Goal: Information Seeking & Learning: Learn about a topic

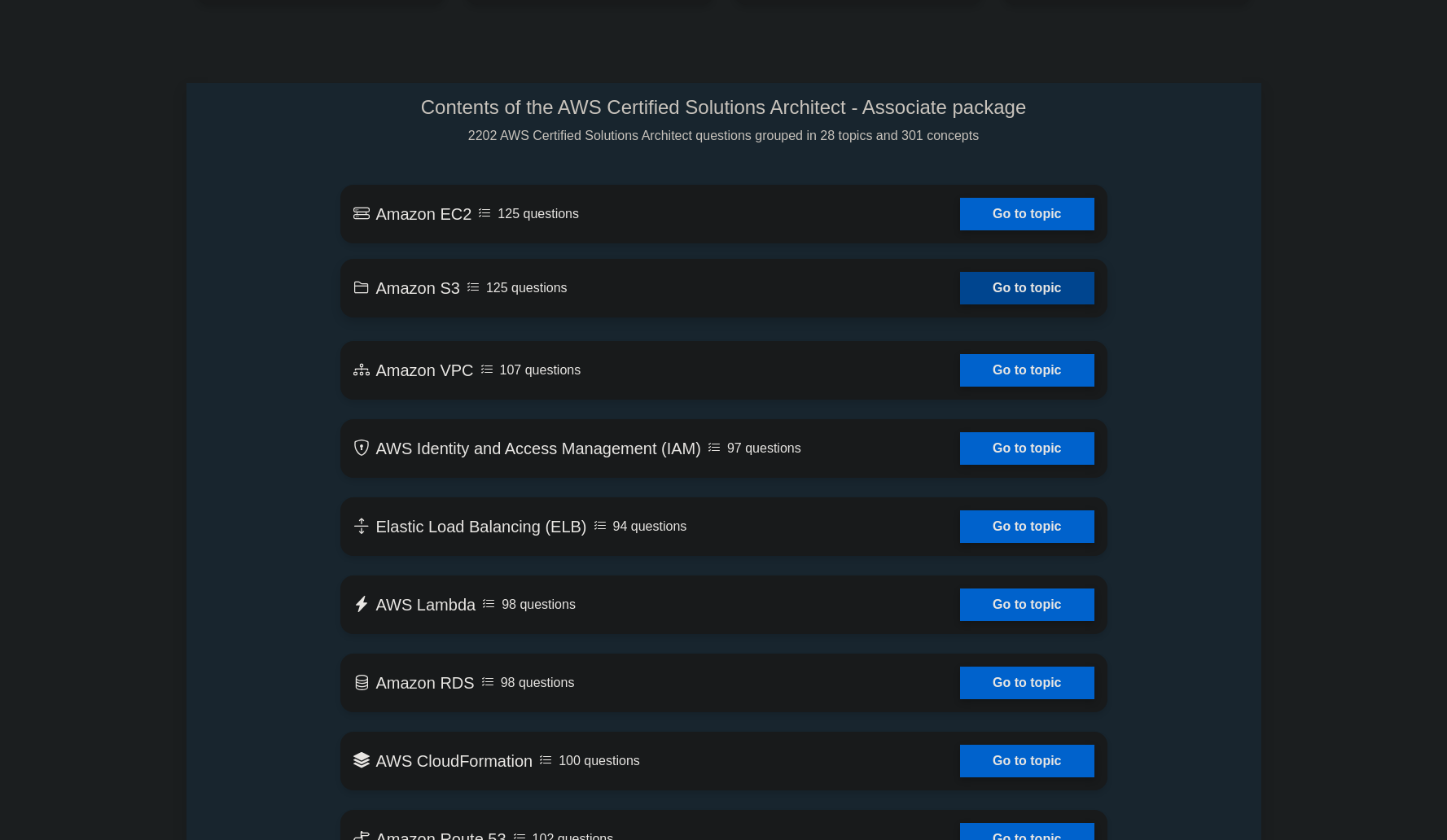
scroll to position [817, 0]
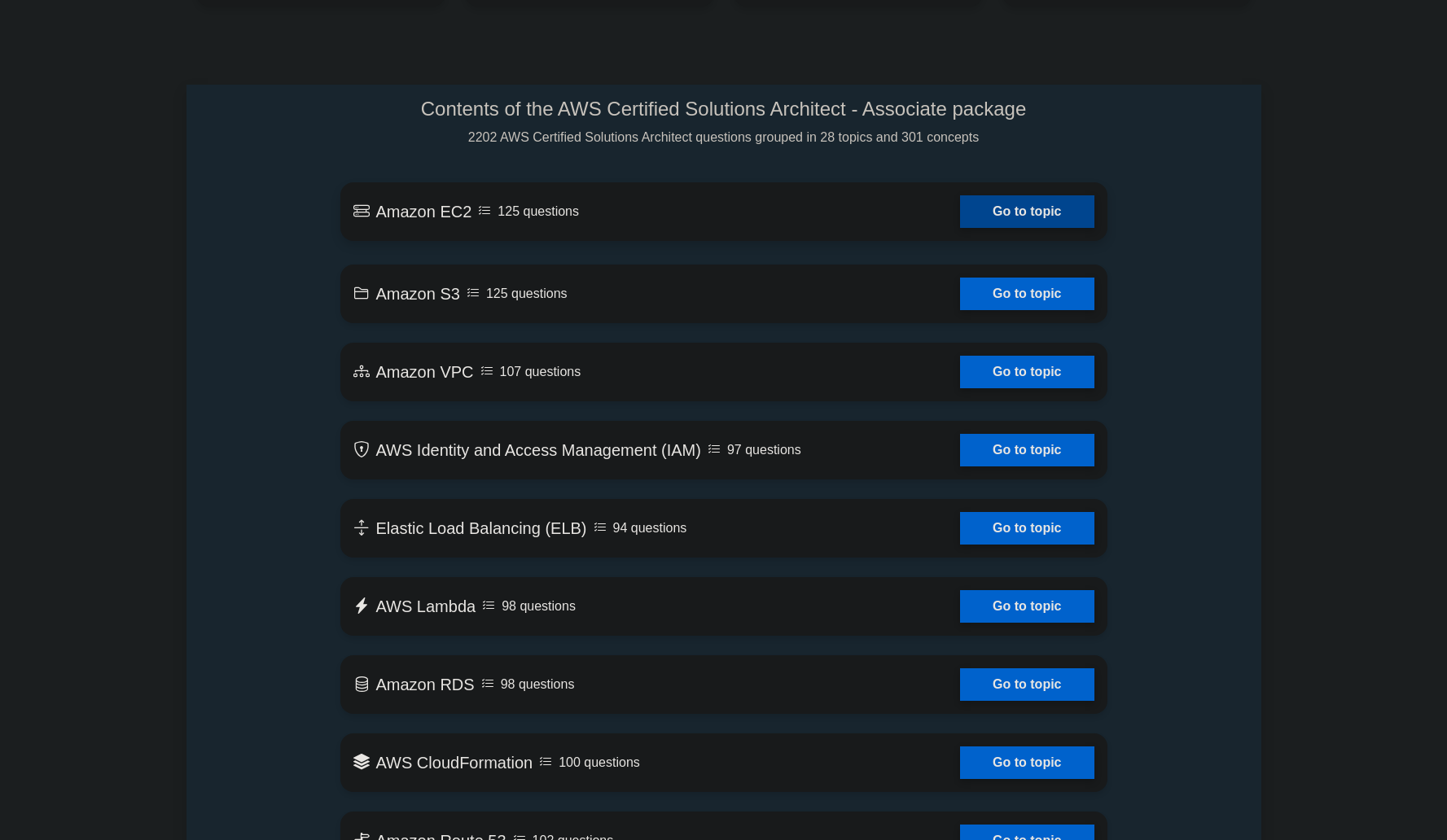
click at [1072, 219] on link "Go to topic" at bounding box center [1026, 212] width 133 height 33
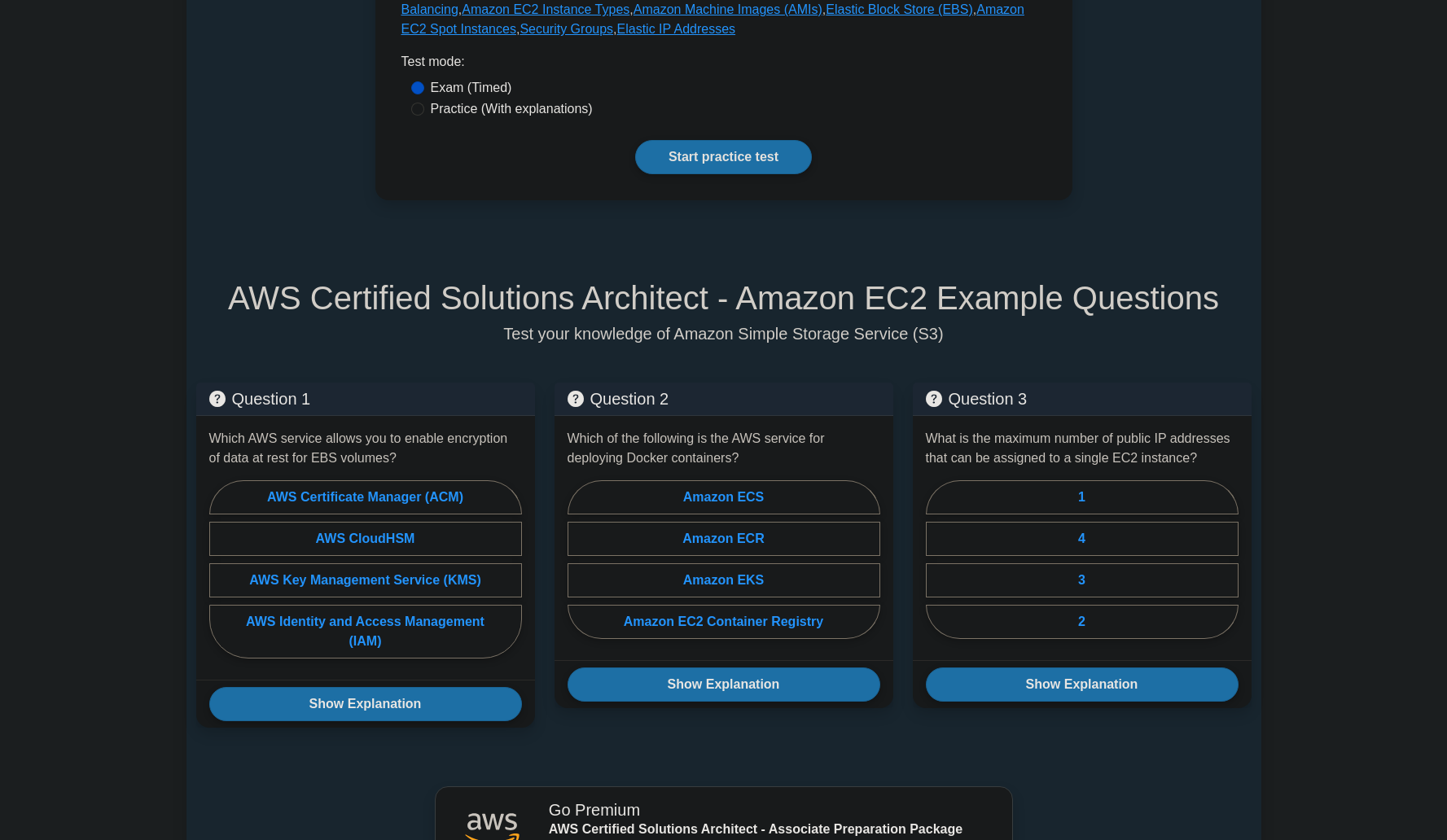
scroll to position [722, 0]
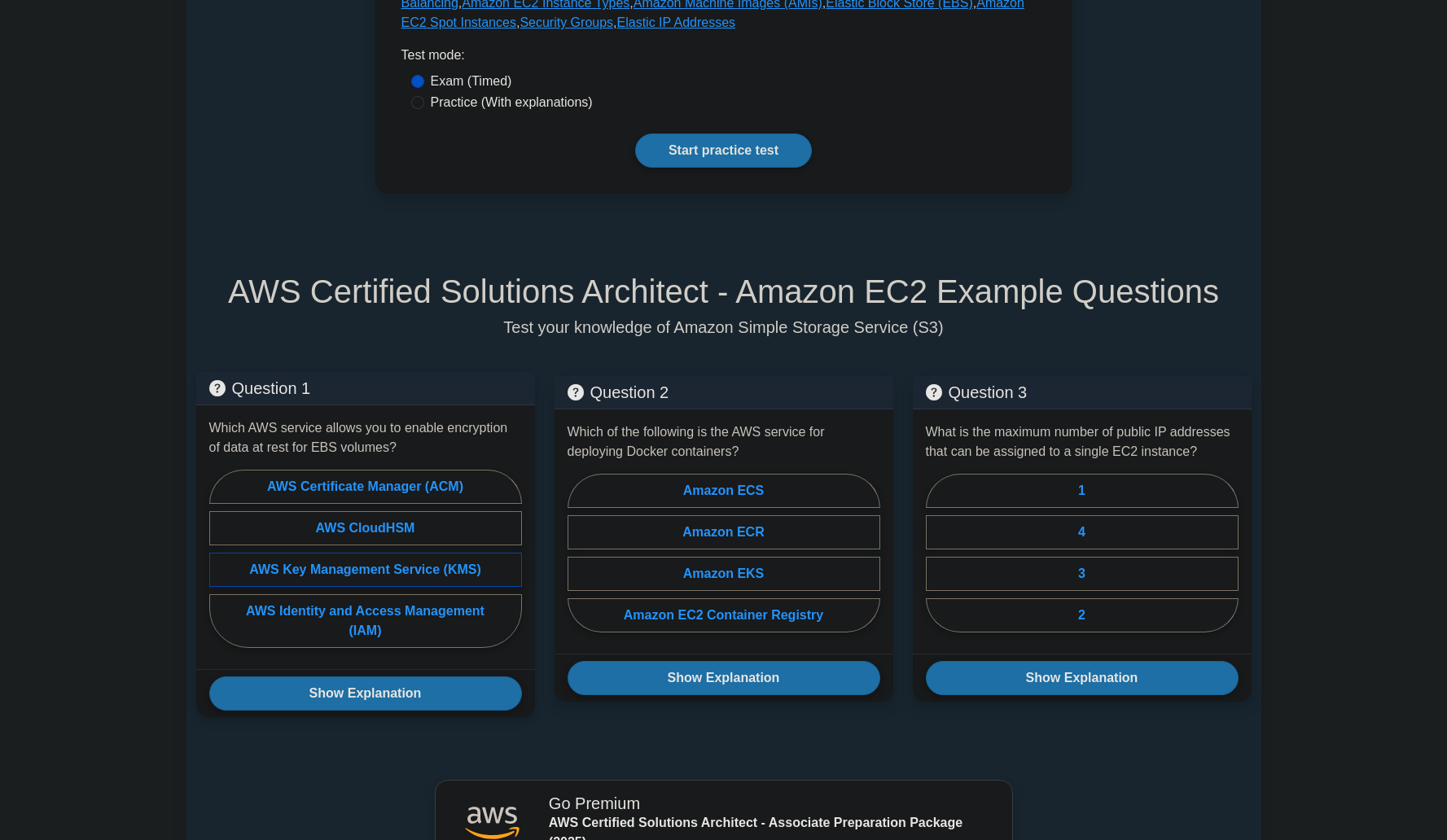
click at [356, 566] on label "AWS Key Management Service (KMS)" at bounding box center [365, 569] width 312 height 34
click at [220, 566] on input "AWS Key Management Service (KMS)" at bounding box center [215, 564] width 11 height 11
radio input "true"
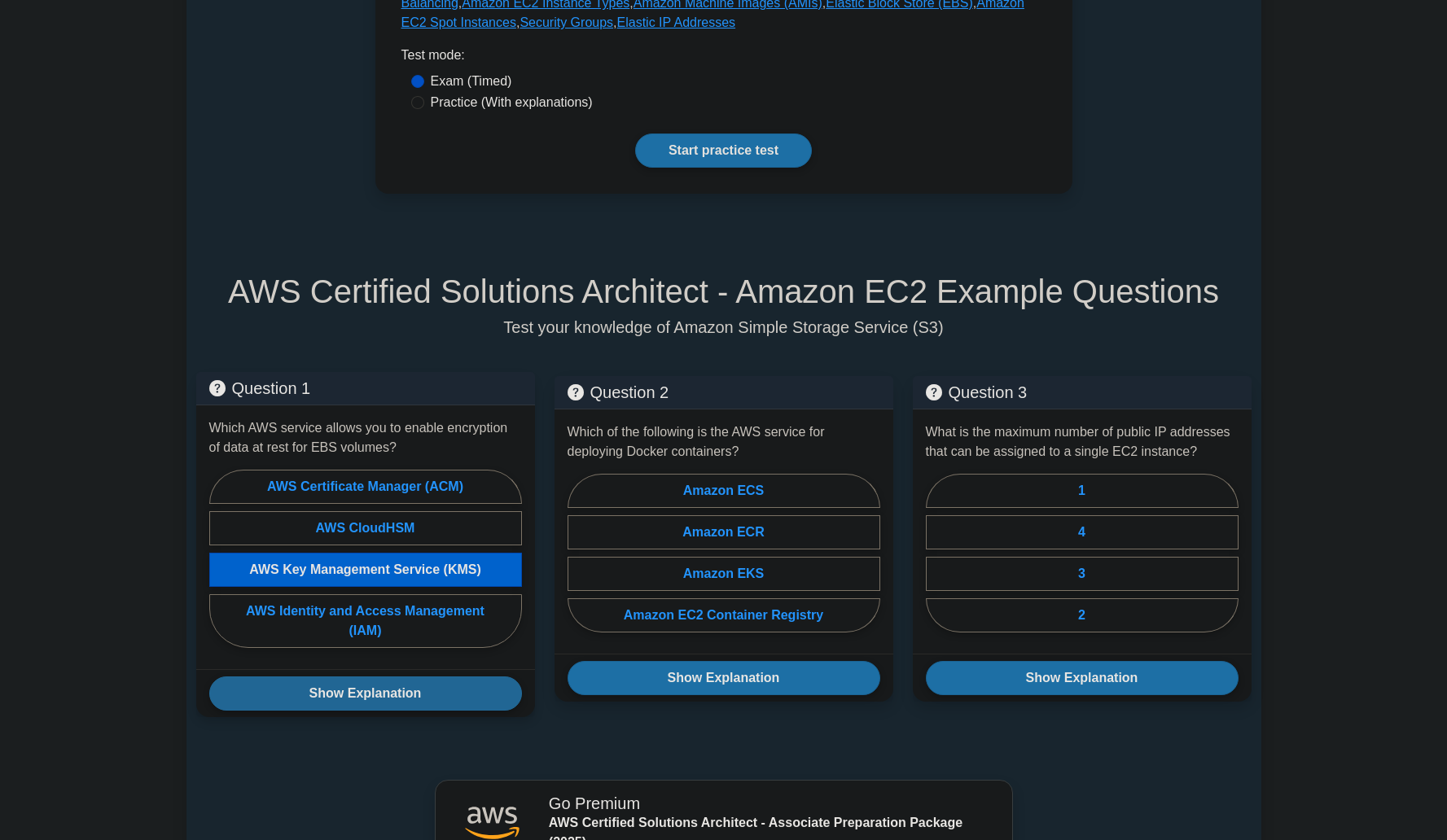
click at [447, 696] on button "Show Explanation" at bounding box center [365, 693] width 312 height 34
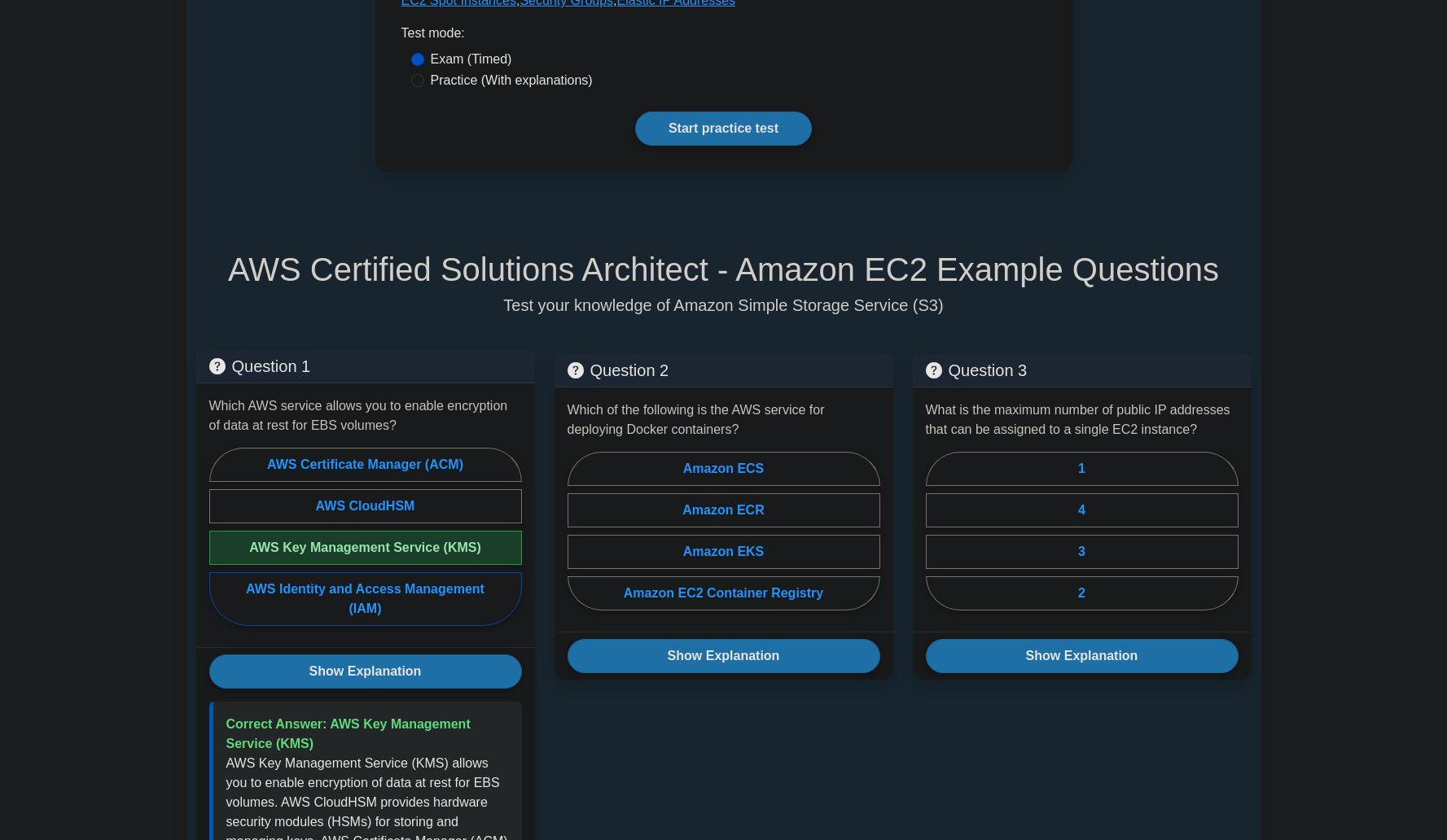
scroll to position [762, 0]
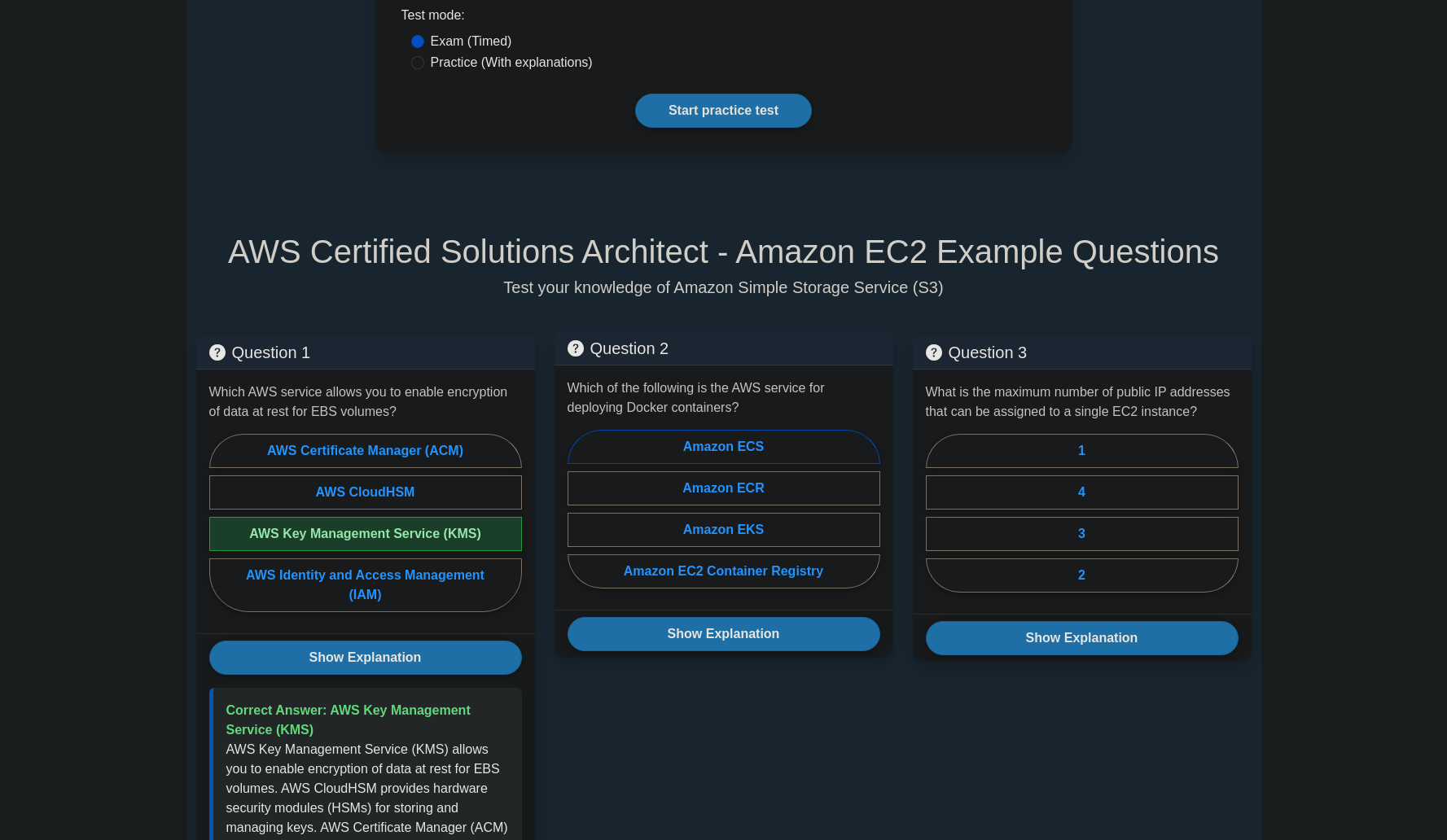
click at [771, 450] on label "Amazon ECS" at bounding box center [724, 447] width 312 height 34
click at [578, 509] on input "Amazon ECS" at bounding box center [573, 514] width 11 height 11
radio input "true"
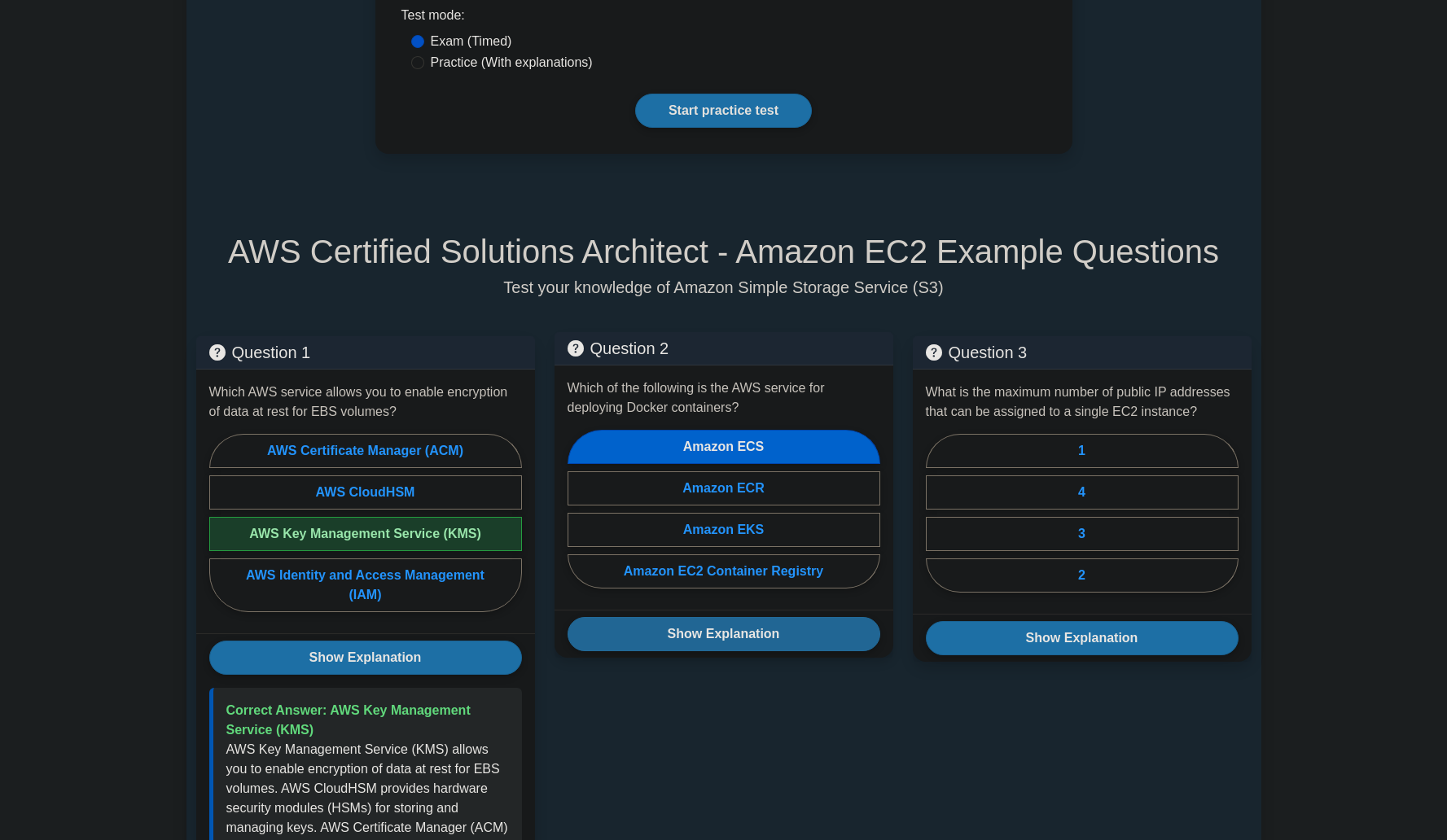
click at [739, 649] on button "Show Explanation" at bounding box center [724, 634] width 312 height 34
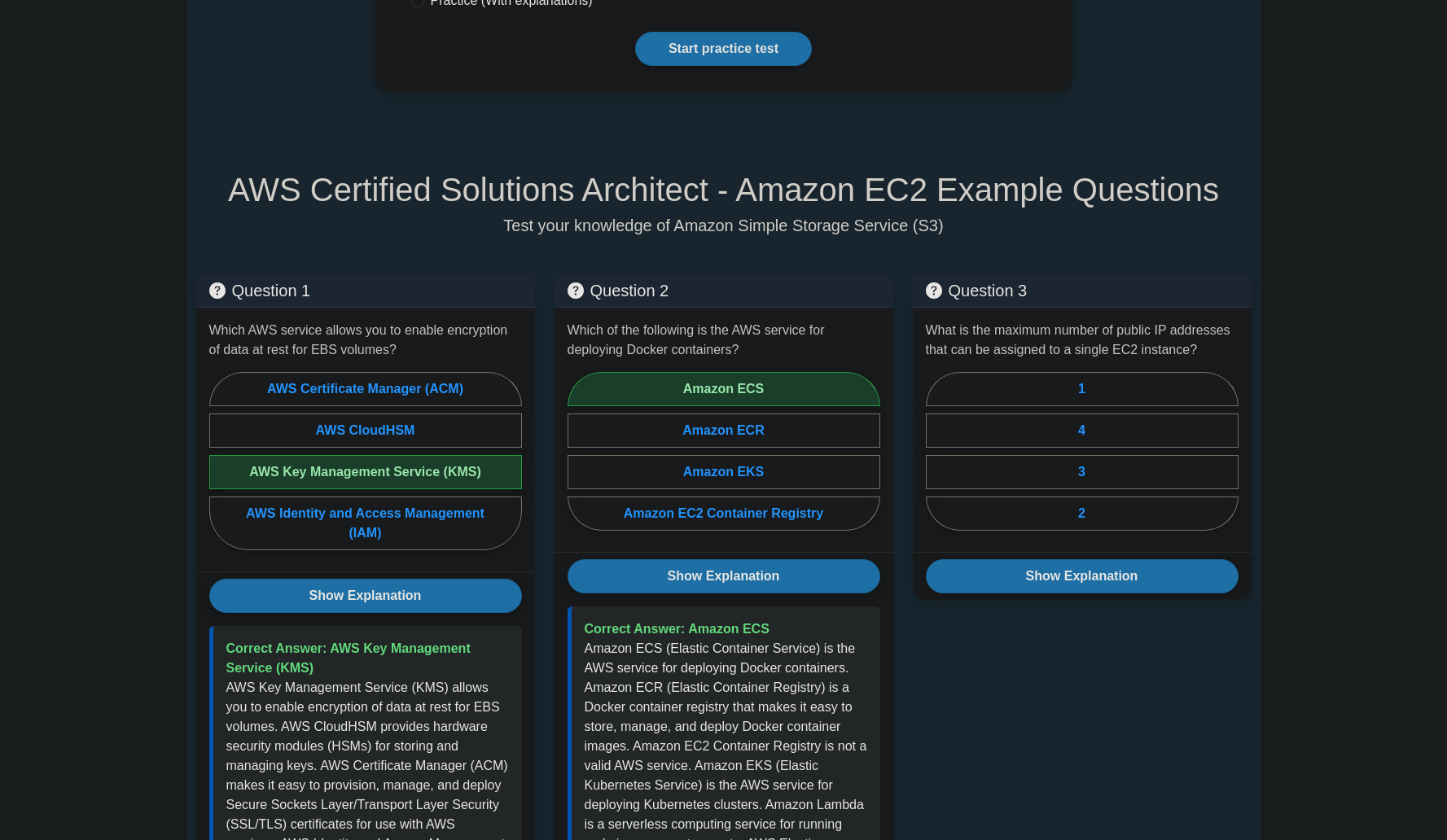
scroll to position [822, 0]
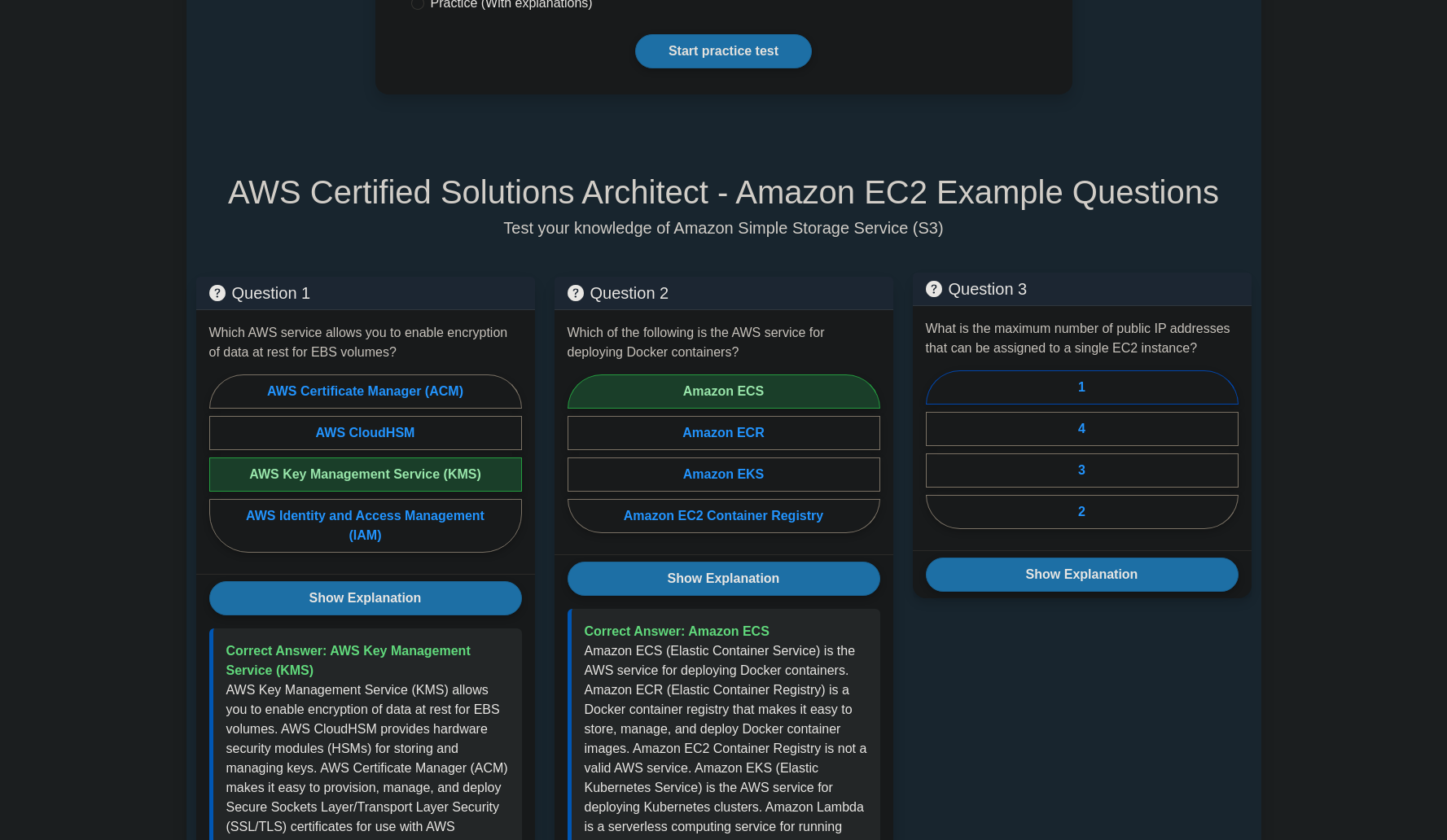
click at [1093, 397] on label "1" at bounding box center [1081, 387] width 312 height 34
click at [936, 449] on input "1" at bounding box center [931, 454] width 11 height 11
radio input "true"
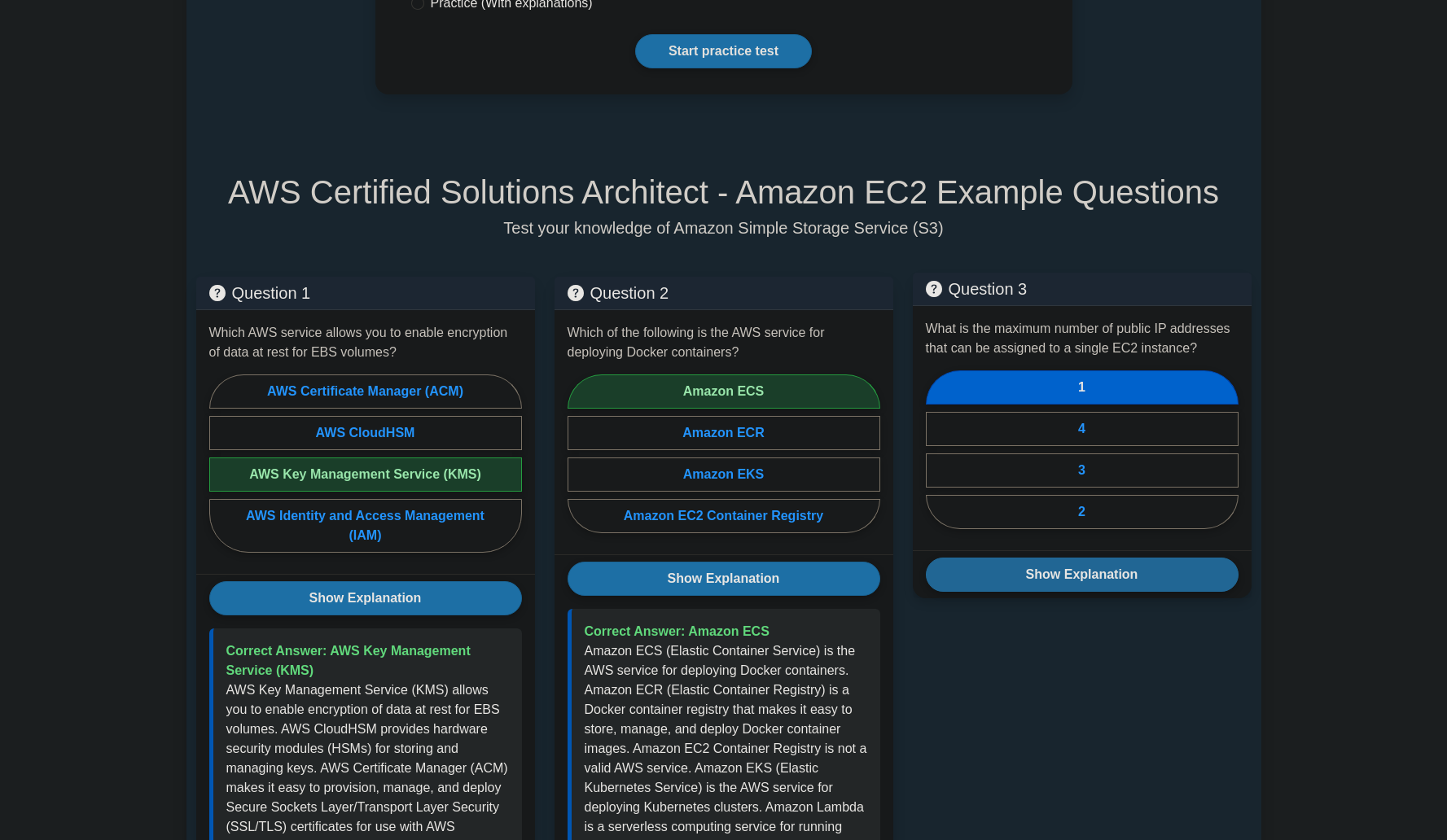
click at [1078, 577] on button "Show Explanation" at bounding box center [1081, 575] width 312 height 34
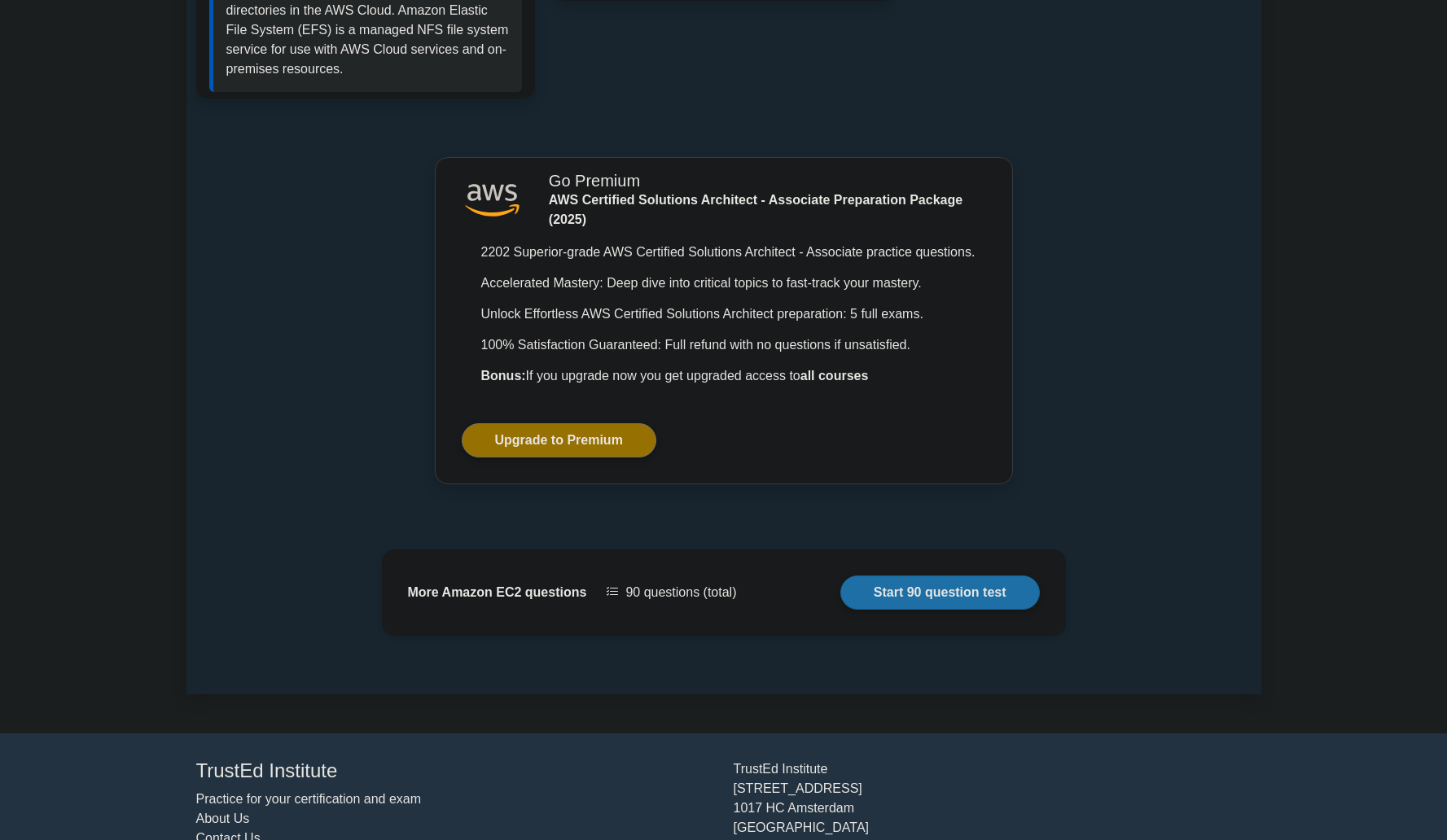
scroll to position [1788, 0]
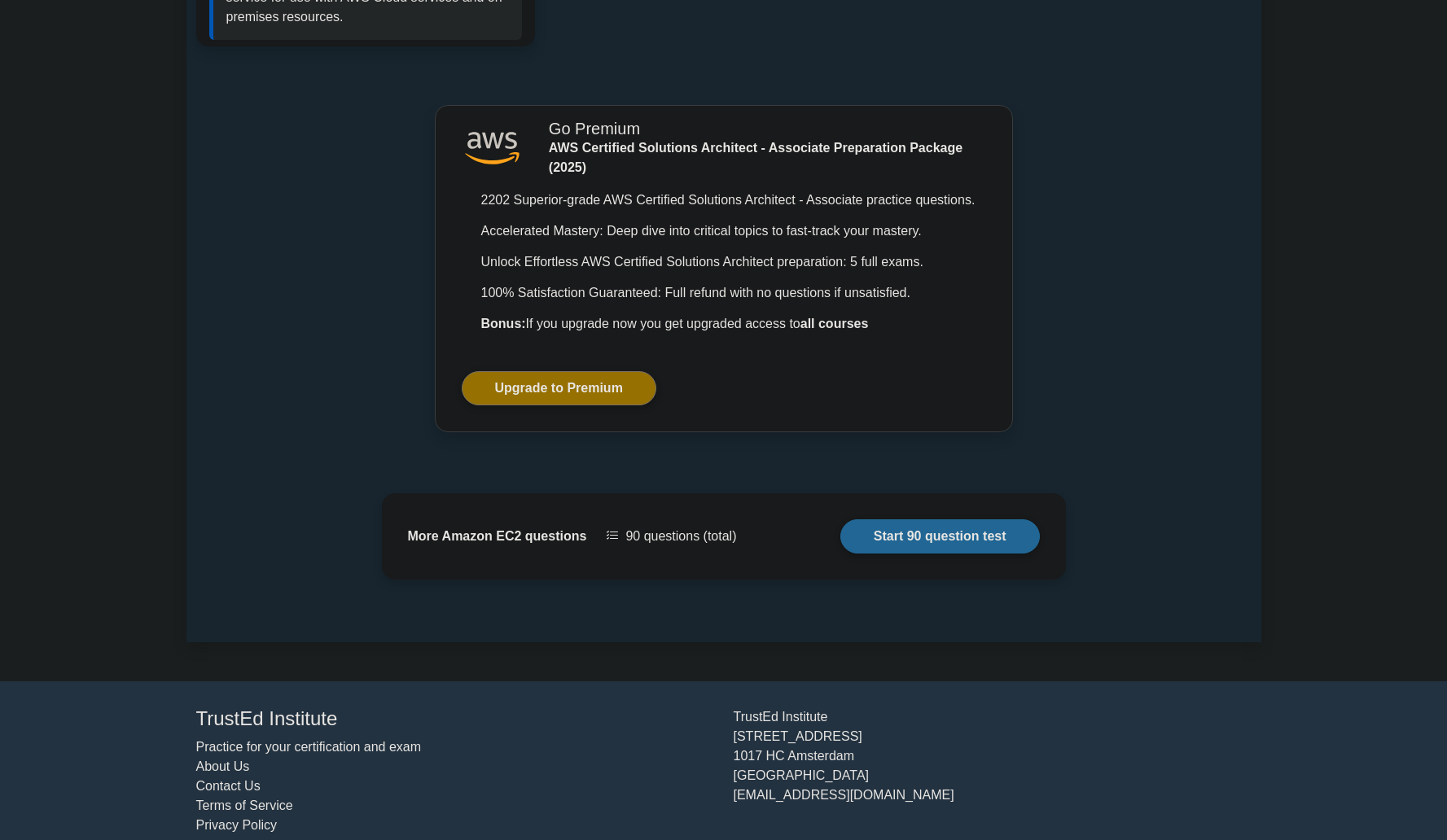
click at [975, 528] on link "Start 90 question test" at bounding box center [940, 537] width 199 height 34
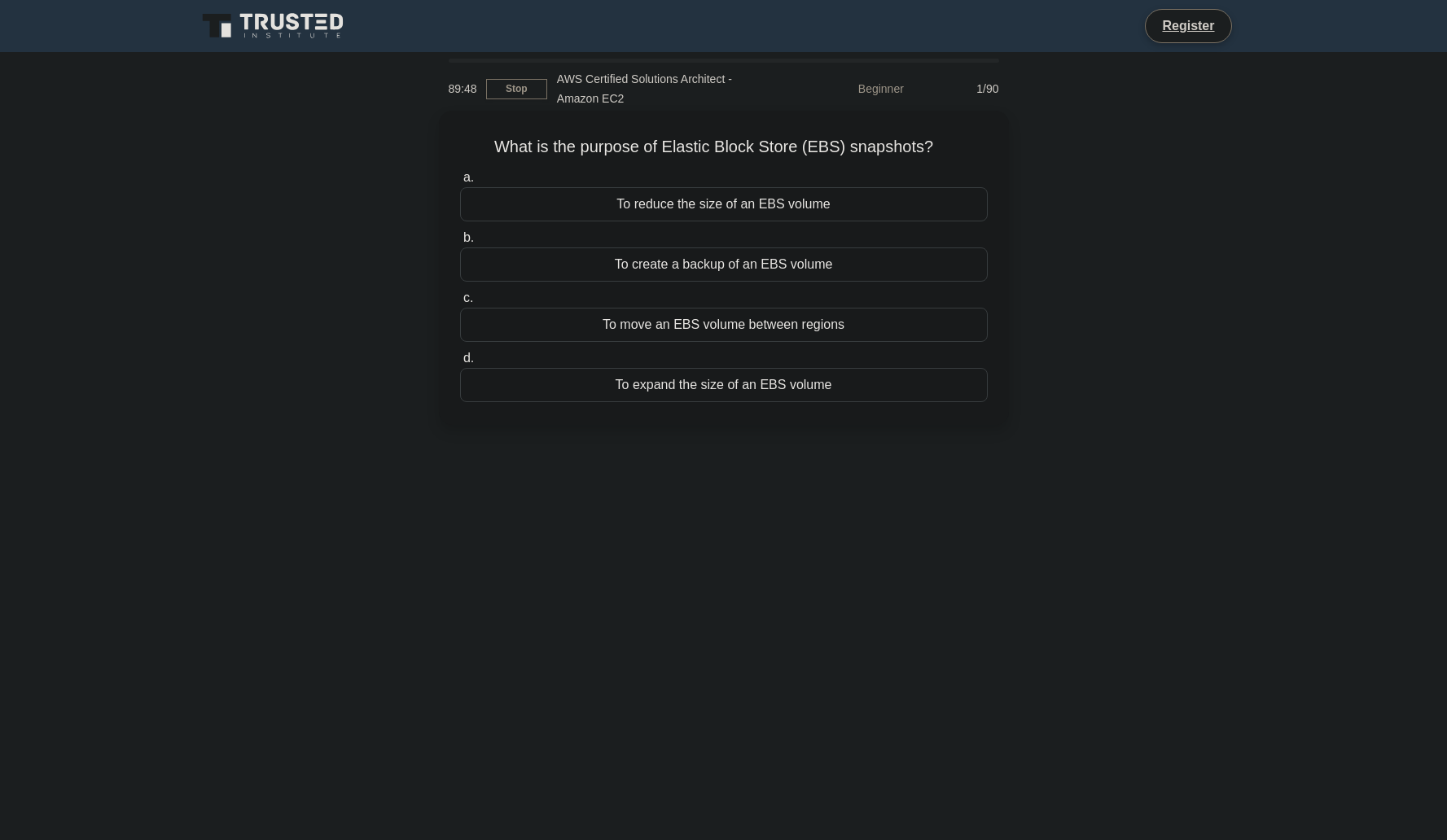
click at [829, 270] on div "To create a backup of an EBS volume" at bounding box center [724, 264] width 528 height 34
click at [460, 243] on input "b. To create a backup of an EBS volume" at bounding box center [460, 238] width 0 height 11
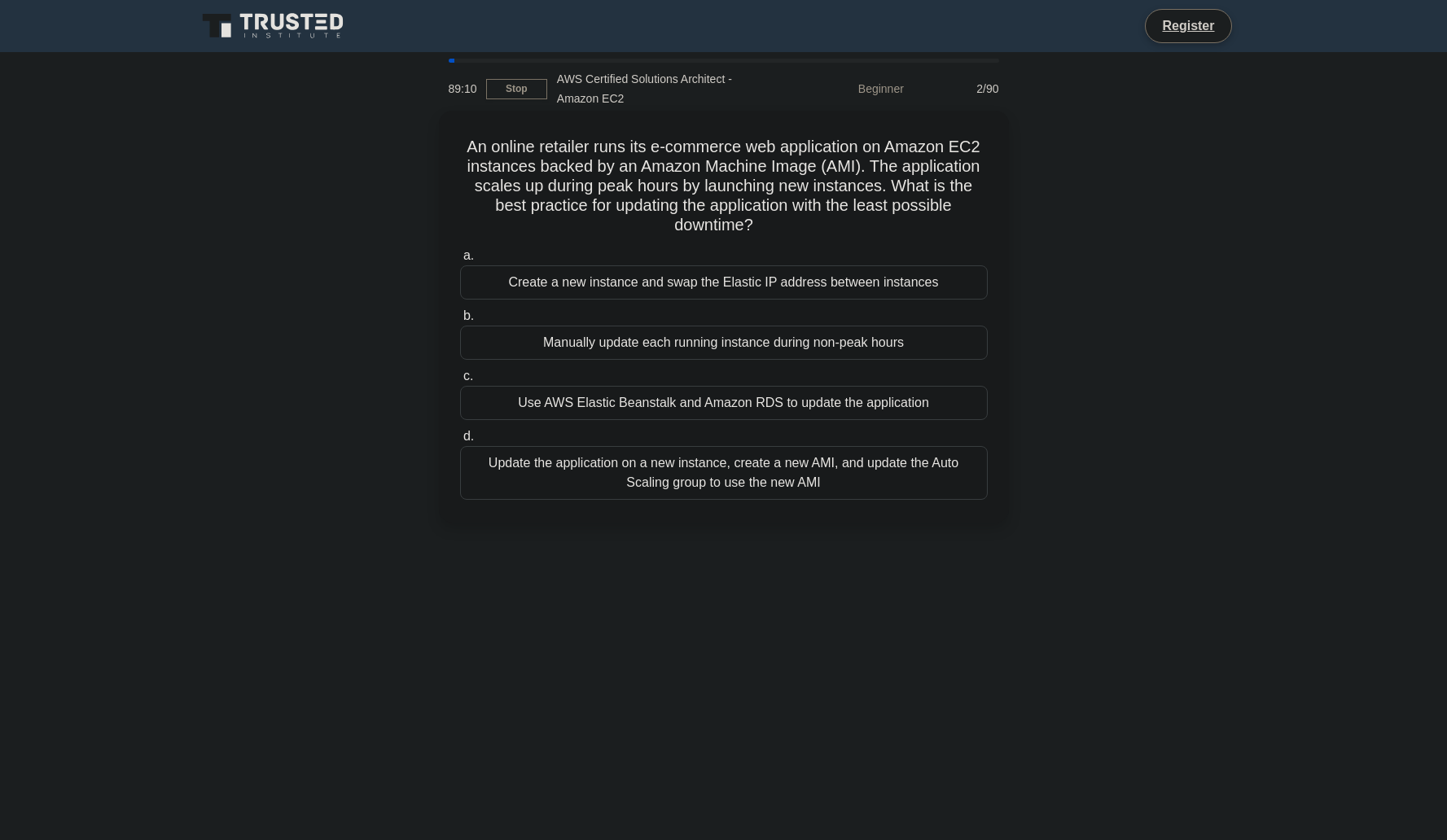
click at [766, 471] on div "Update the application on a new instance, create a new AMI, and update the Auto…" at bounding box center [724, 472] width 528 height 53
click at [460, 442] on input "d. Update the application on a new instance, create a new AMI, and update the A…" at bounding box center [460, 437] width 0 height 11
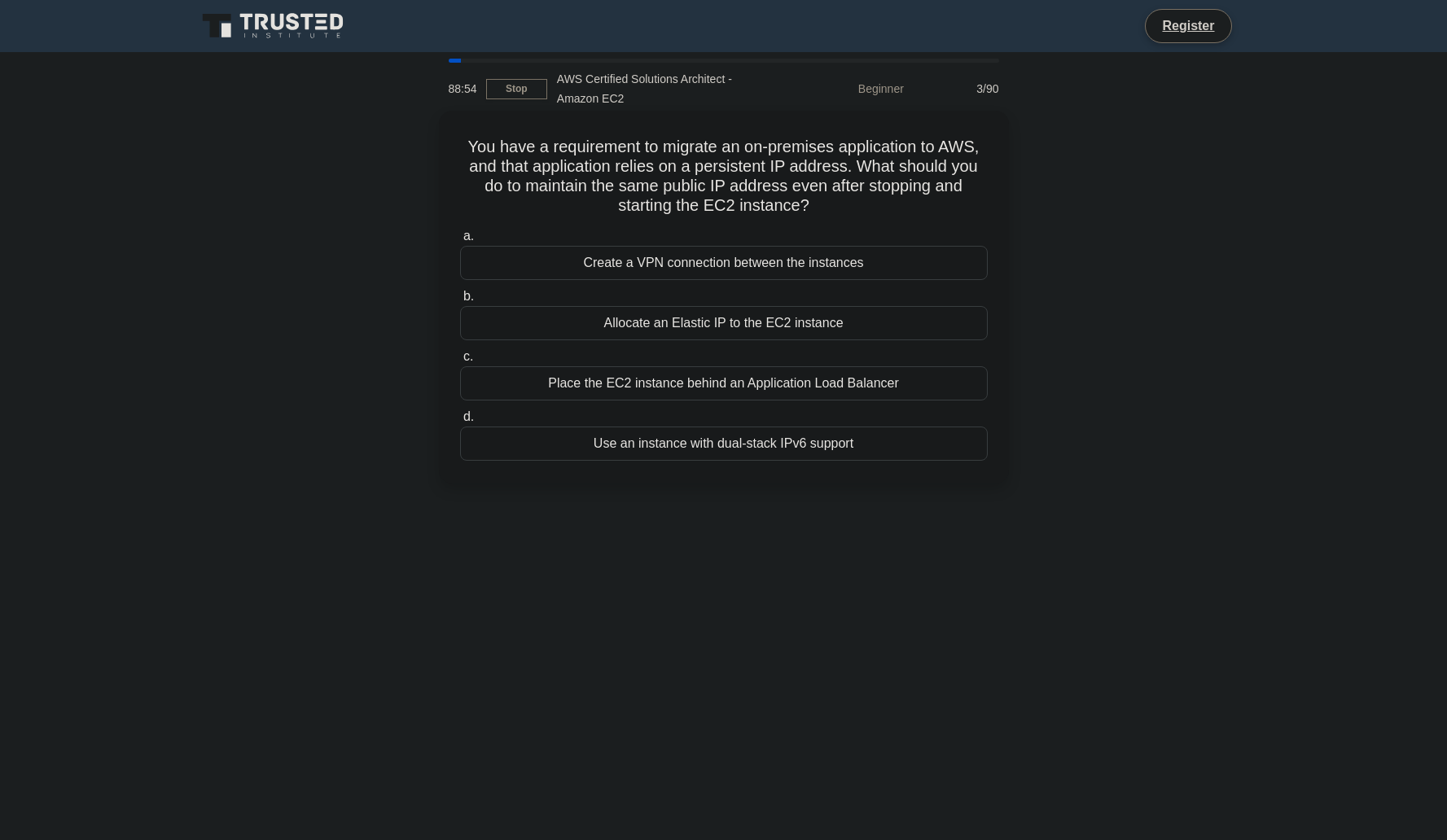
click at [781, 317] on div "Allocate an Elastic IP to the EC2 instance" at bounding box center [724, 323] width 528 height 34
click at [460, 302] on input "b. Allocate an Elastic IP to the EC2 instance" at bounding box center [460, 297] width 0 height 11
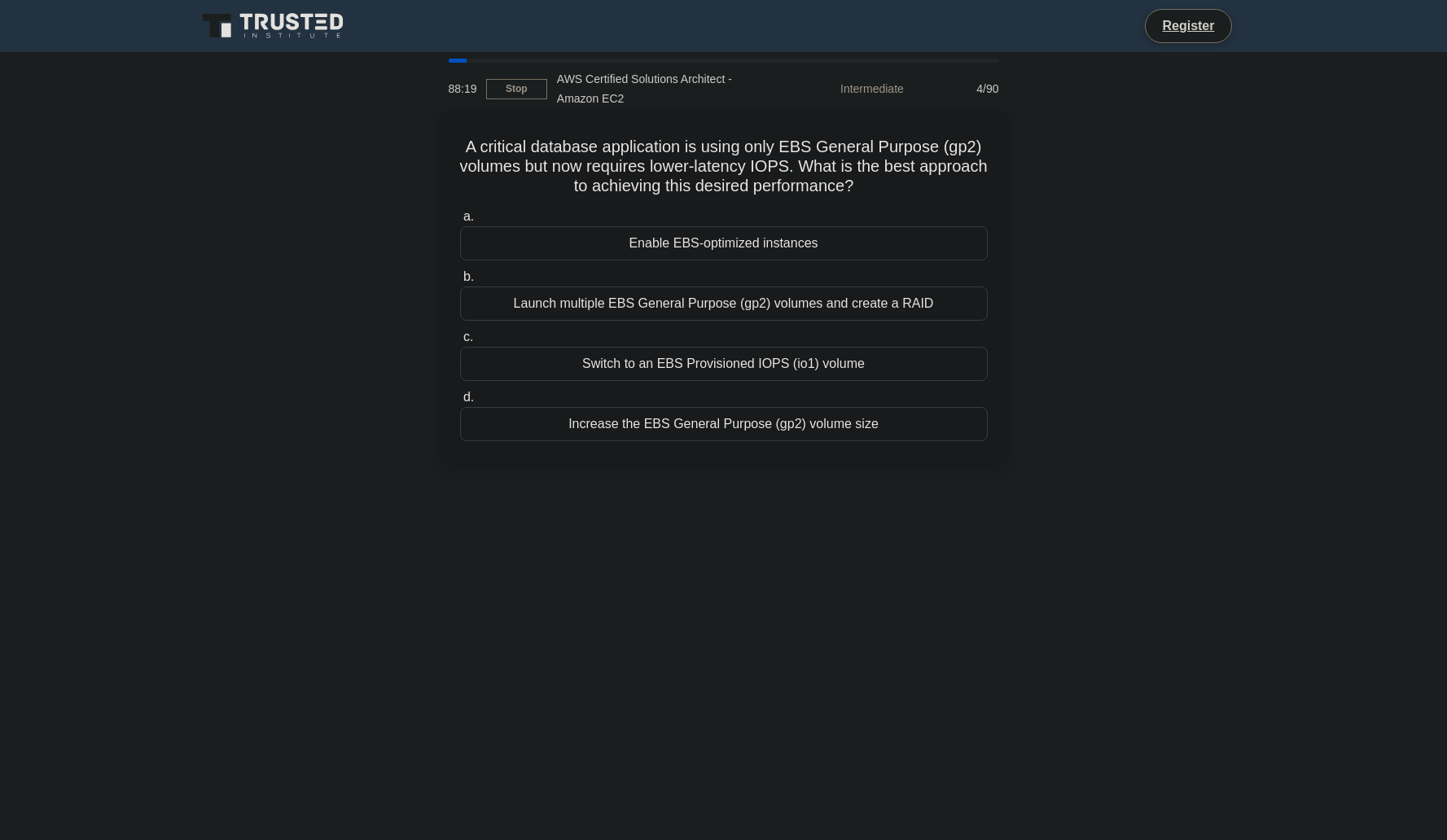
click at [664, 311] on div "Launch multiple EBS General Purpose (gp2) volumes and create a RAID" at bounding box center [724, 303] width 528 height 34
click at [460, 282] on input "b. Launch multiple EBS General Purpose (gp2) volumes and create a RAID" at bounding box center [460, 277] width 0 height 11
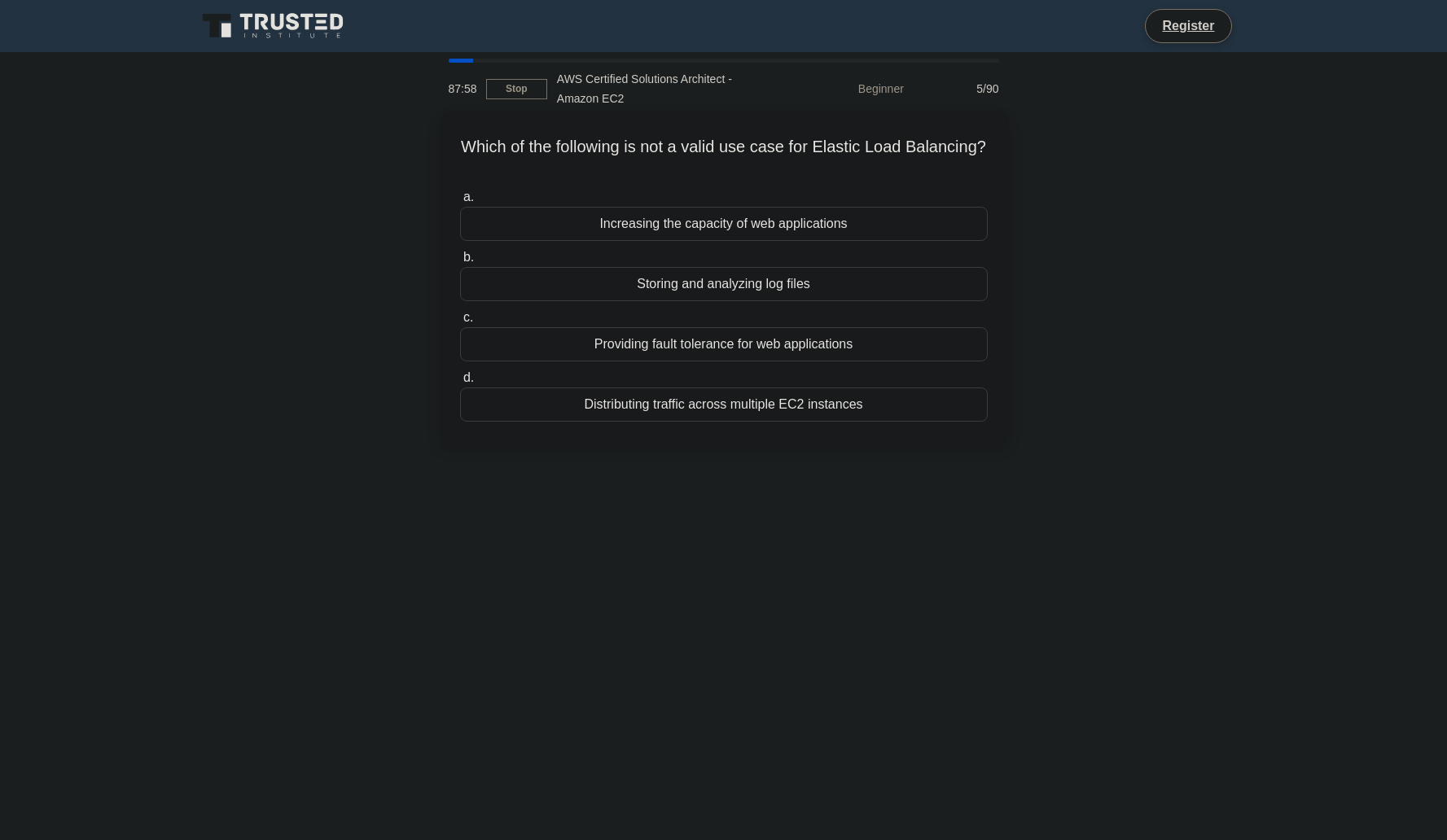
click at [758, 279] on div "Storing and analyzing log files" at bounding box center [724, 284] width 528 height 34
click at [460, 262] on input "b. Storing and analyzing log files" at bounding box center [460, 258] width 0 height 11
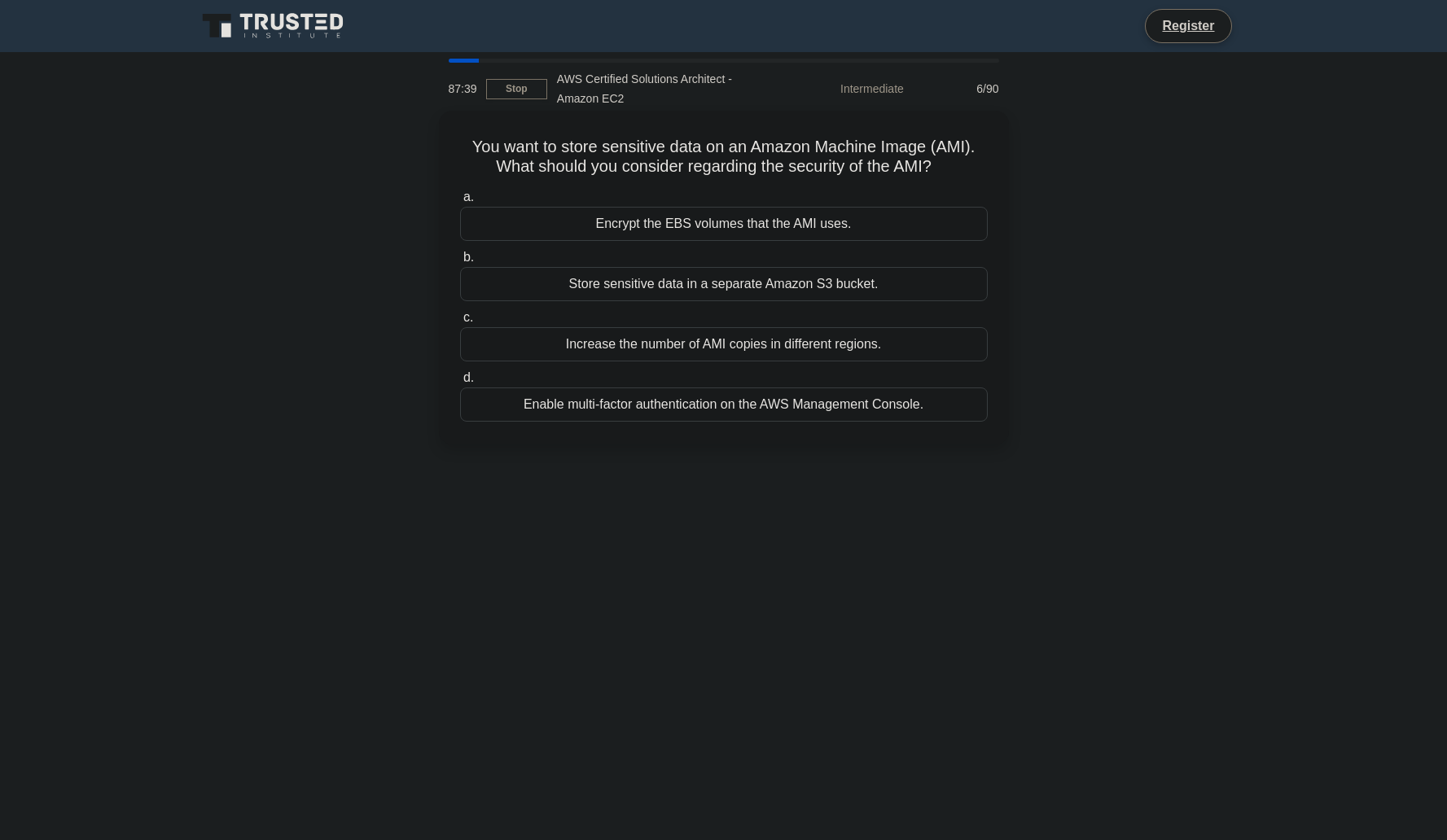
click at [802, 290] on div "Store sensitive data in a separate Amazon S3 bucket." at bounding box center [724, 284] width 528 height 34
click at [460, 262] on input "b. Store sensitive data in a separate Amazon S3 bucket." at bounding box center [460, 258] width 0 height 11
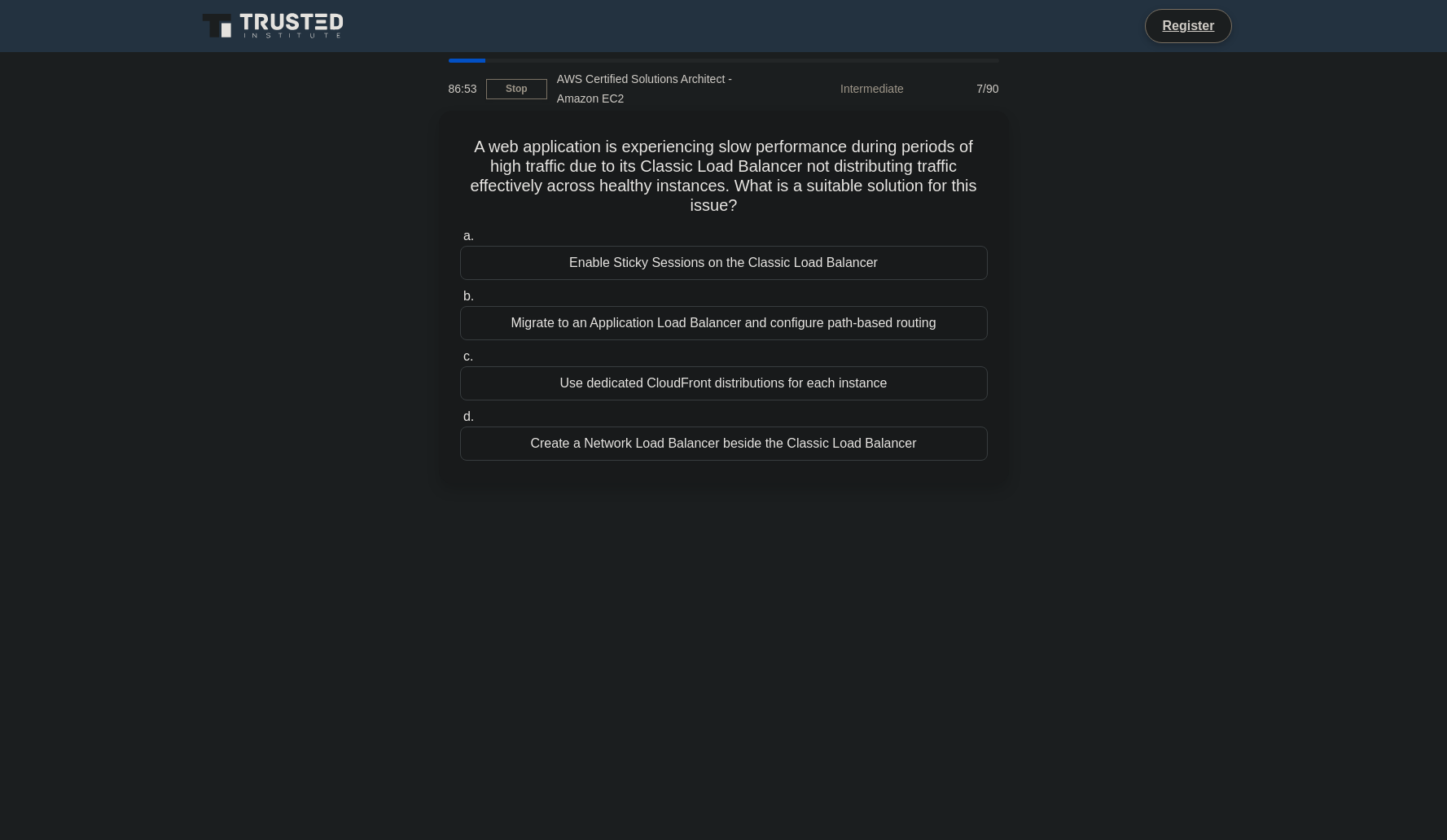
click at [858, 455] on div "Create a Network Load Balancer beside the Classic Load Balancer" at bounding box center [724, 444] width 528 height 34
click at [460, 423] on input "d. Create a Network Load Balancer beside the Classic Load Balancer" at bounding box center [460, 417] width 0 height 11
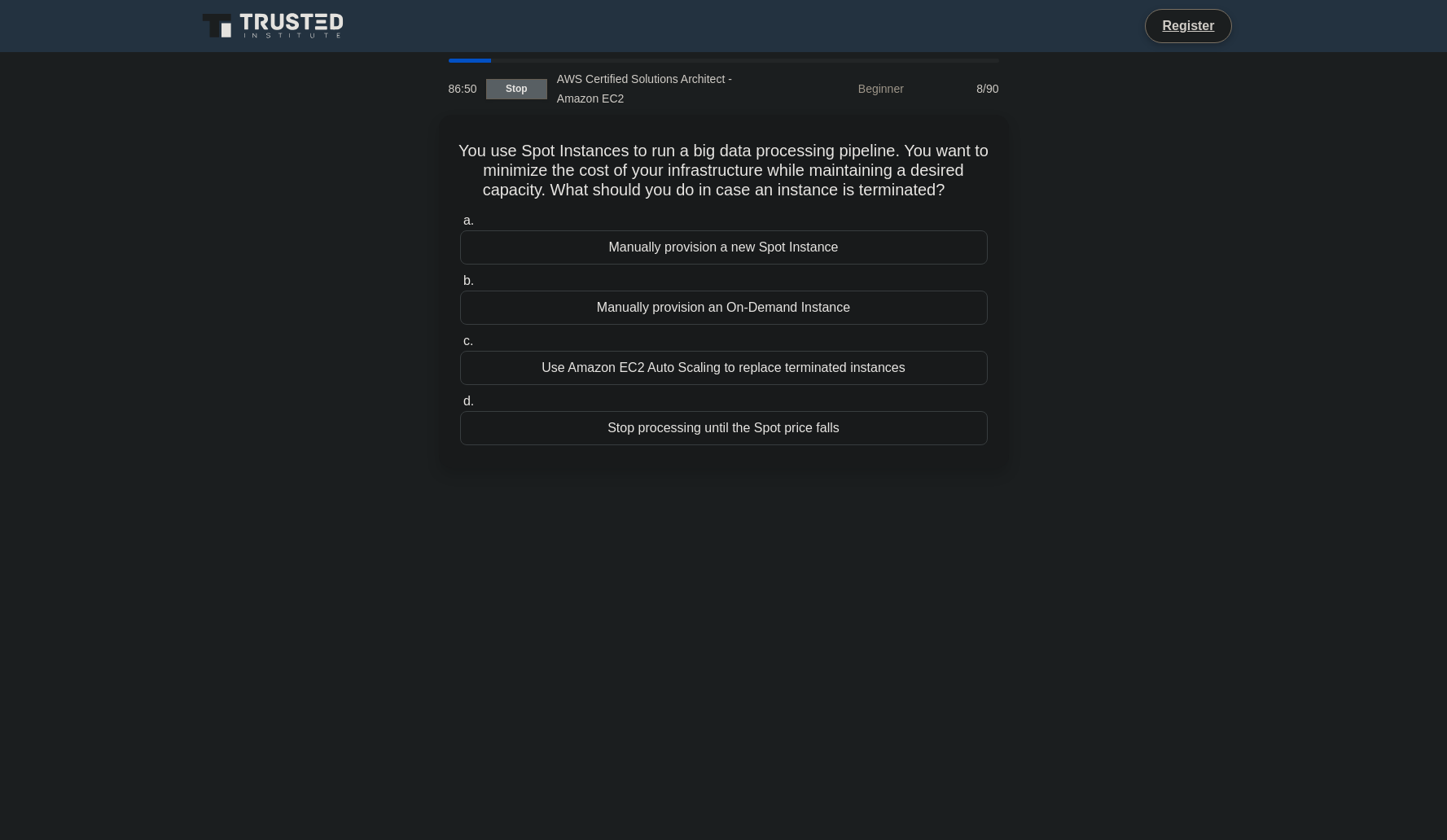
click at [528, 86] on link "Stop" at bounding box center [516, 89] width 61 height 20
